Goal: Information Seeking & Learning: Understand process/instructions

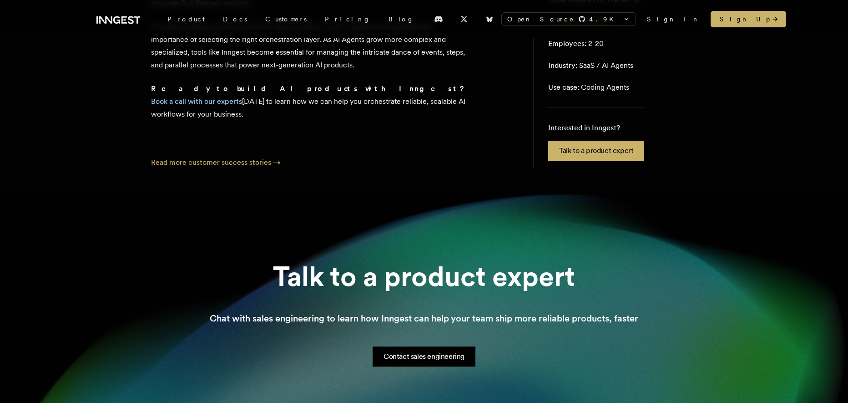
scroll to position [2297, 0]
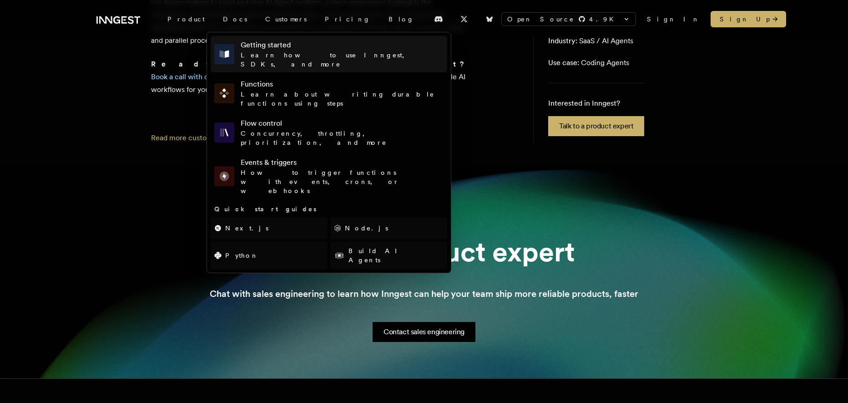
click at [241, 44] on h4 "Getting started" at bounding box center [342, 45] width 203 height 11
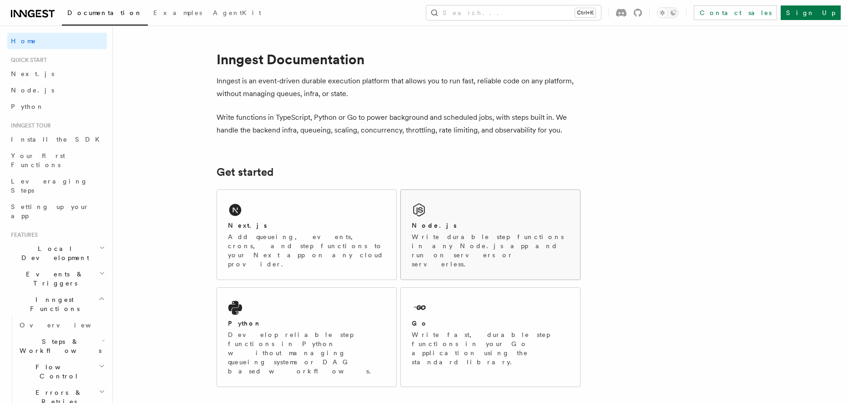
click at [431, 219] on div "Node.js Write durable step functions in any Node.js app and run on servers or s…" at bounding box center [490, 235] width 179 height 90
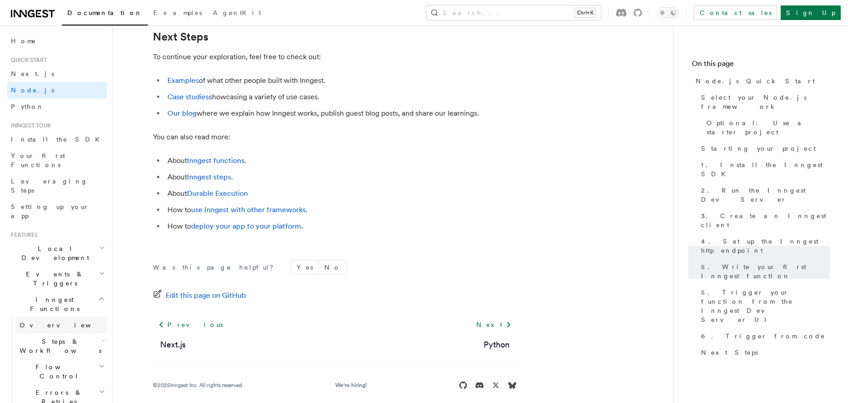
scroll to position [5730, 0]
